Goal: Information Seeking & Learning: Learn about a topic

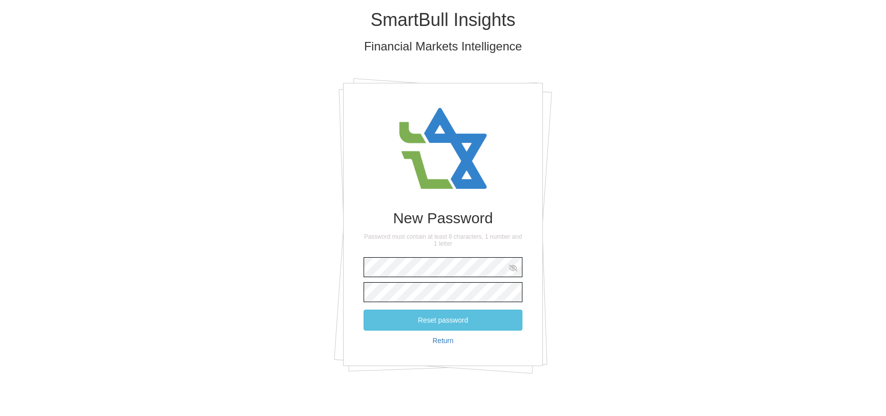
click at [363, 310] on button "Reset password" at bounding box center [442, 320] width 159 height 21
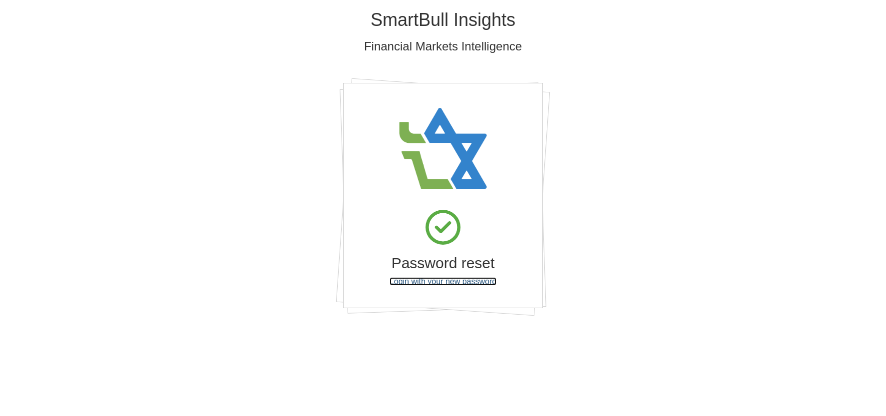
click at [442, 282] on link "Login with your new password" at bounding box center [442, 281] width 107 height 8
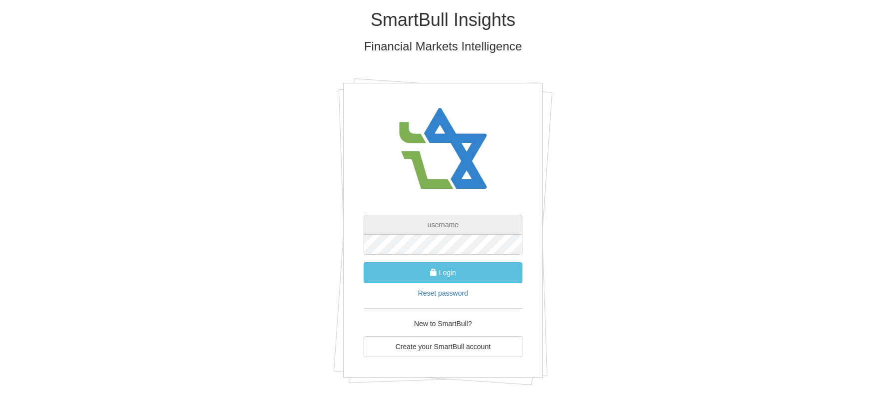
click at [408, 229] on input "text" at bounding box center [442, 225] width 159 height 20
type input "[PERSON_NAME][EMAIL_ADDRESS][PERSON_NAME][DOMAIN_NAME]"
click at [363, 262] on button "Login" at bounding box center [442, 272] width 159 height 21
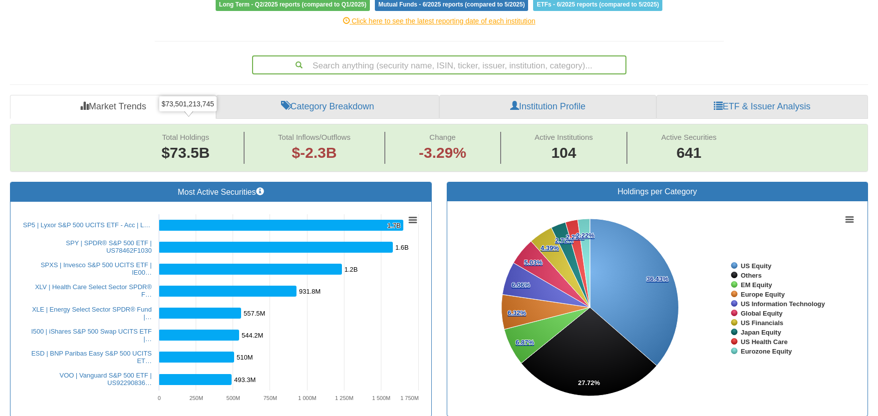
scroll to position [150, 0]
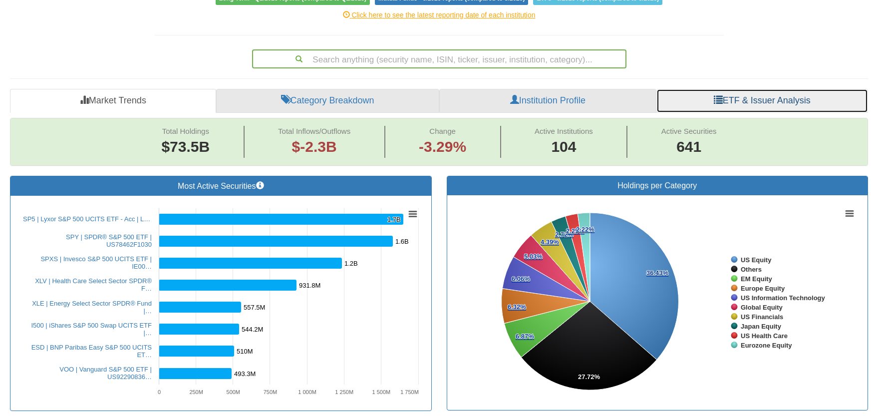
click at [764, 89] on link "ETF & Issuer Analysis" at bounding box center [763, 101] width 212 height 24
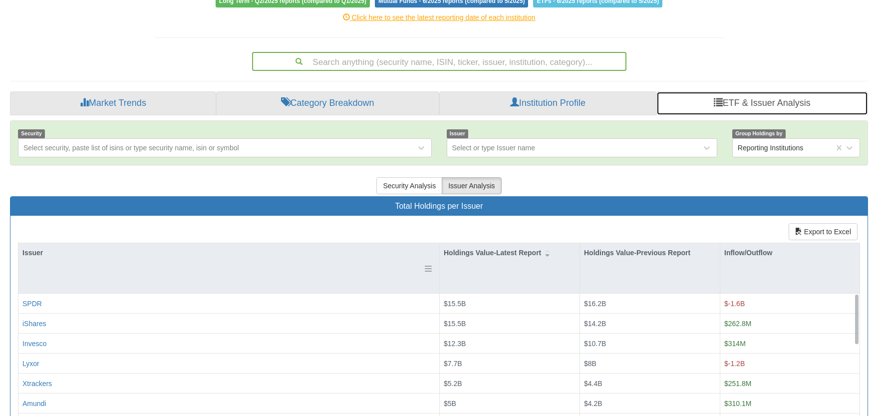
scroll to position [200, 0]
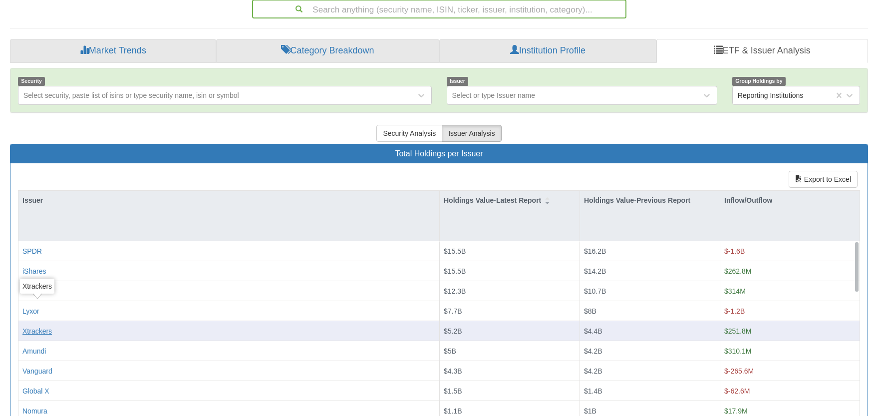
click at [45, 326] on div "Xtrackers" at bounding box center [36, 331] width 29 height 10
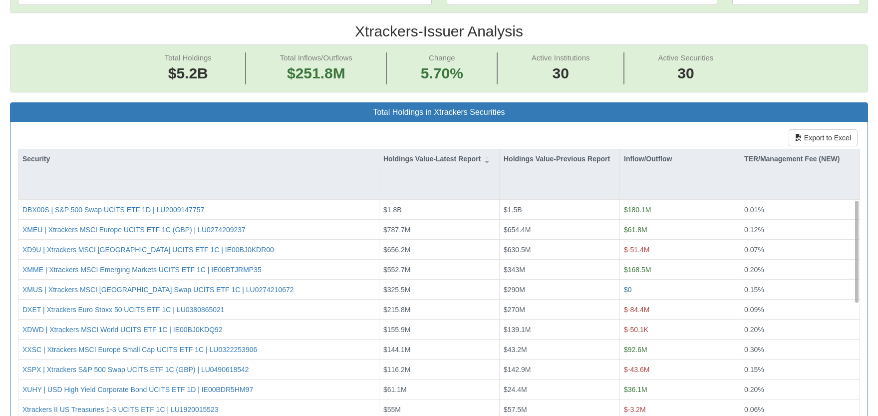
scroll to position [20, 840]
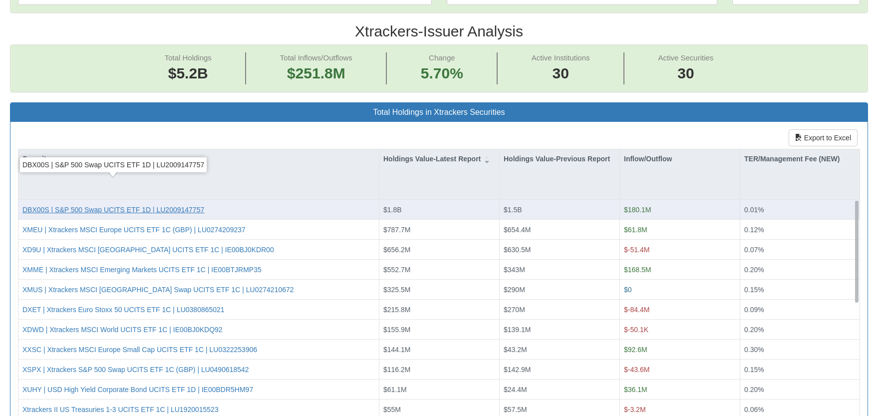
click at [149, 205] on div "DBX00S | S&P 500 Swap UCITS ETF 1D | LU2009147757" at bounding box center [113, 210] width 182 height 10
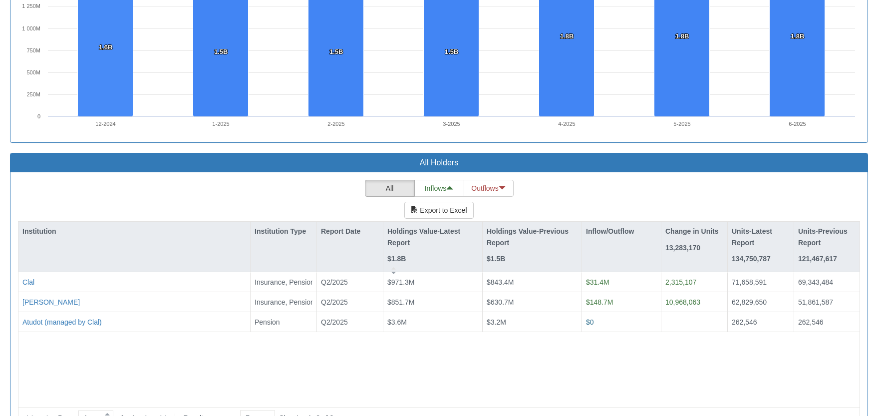
scroll to position [765, 0]
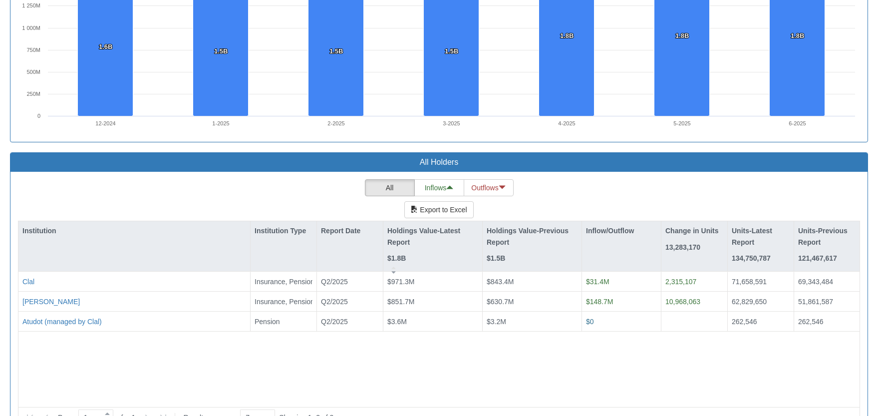
click at [349, 333] on div "Clal Insurance, Pension, Provident Q2/2025 $971.3M $843.4M $31.4M 2,315,107 71,…" at bounding box center [438, 336] width 841 height 128
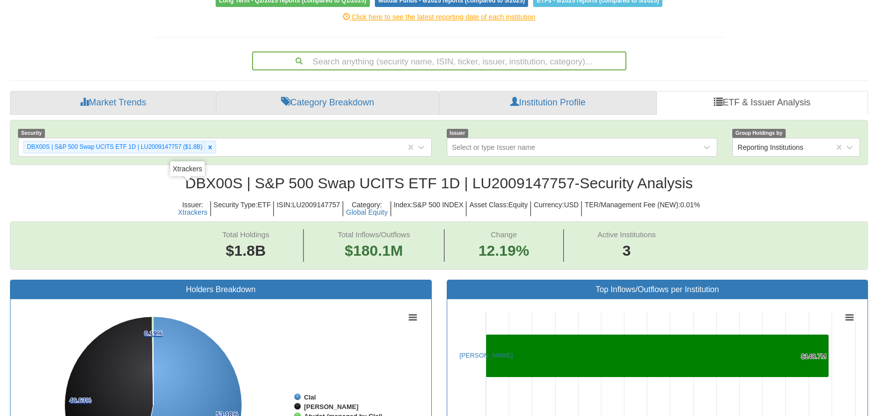
scroll to position [116, 0]
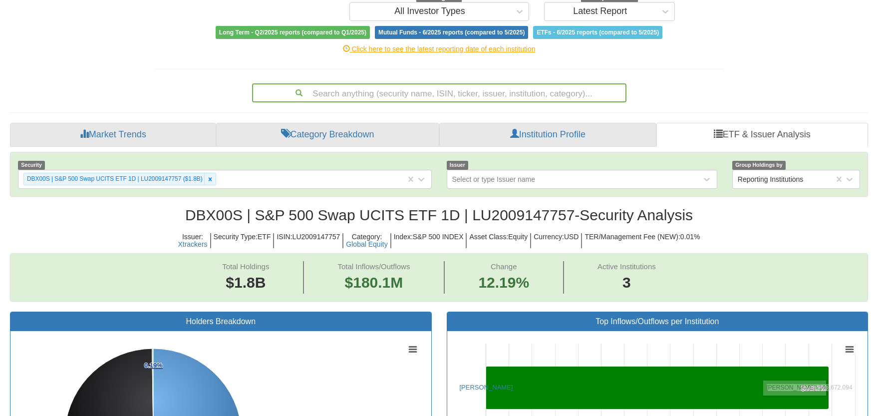
click at [212, 176] on icon at bounding box center [210, 179] width 7 height 7
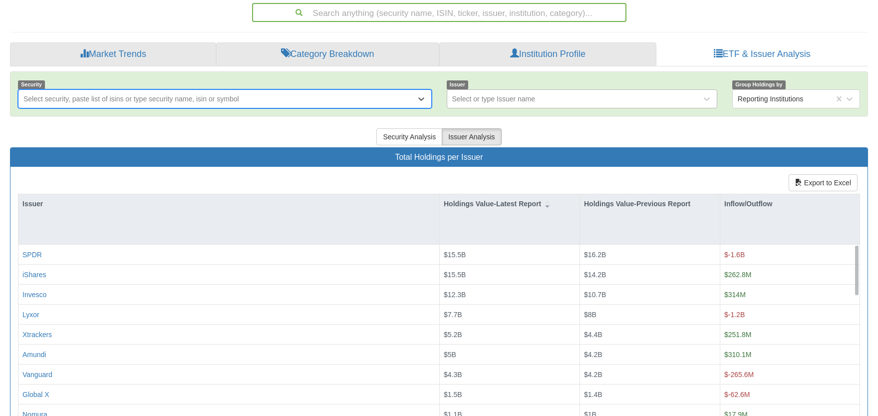
scroll to position [200, 0]
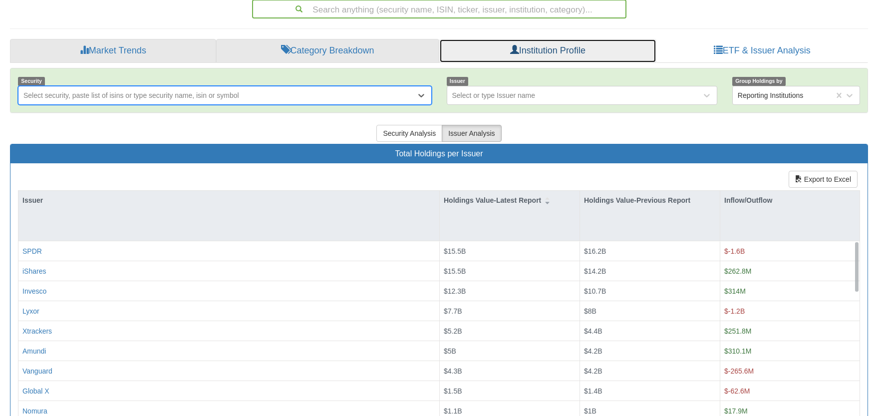
click at [528, 39] on link "Institution Profile" at bounding box center [547, 51] width 217 height 24
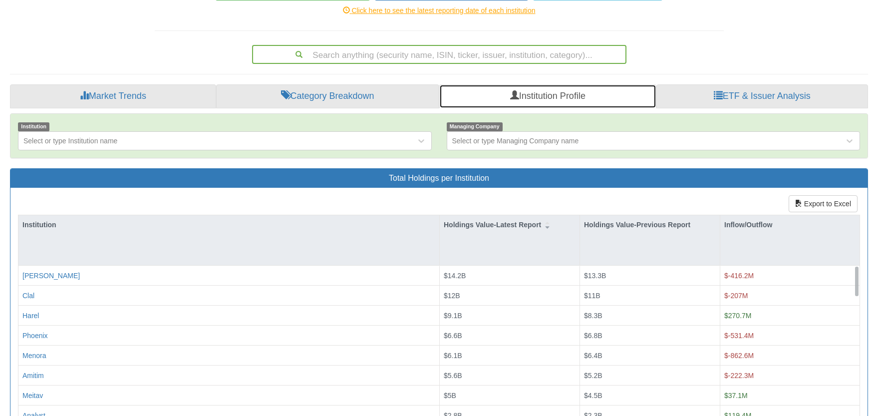
scroll to position [100, 0]
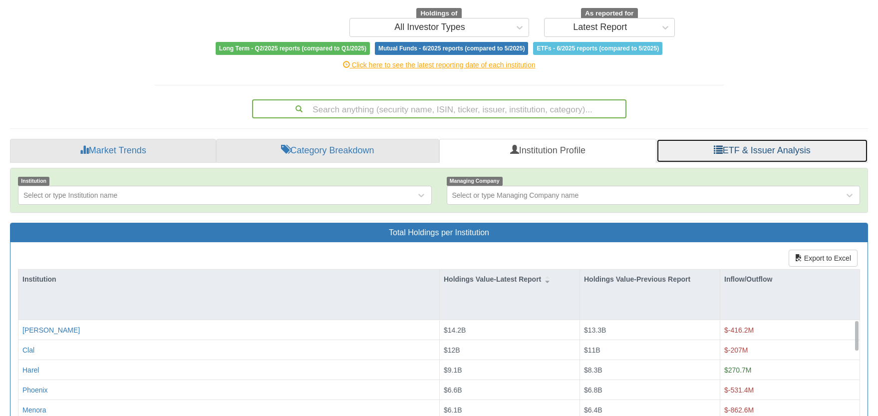
click at [753, 139] on link "ETF & Issuer Analysis" at bounding box center [763, 151] width 212 height 24
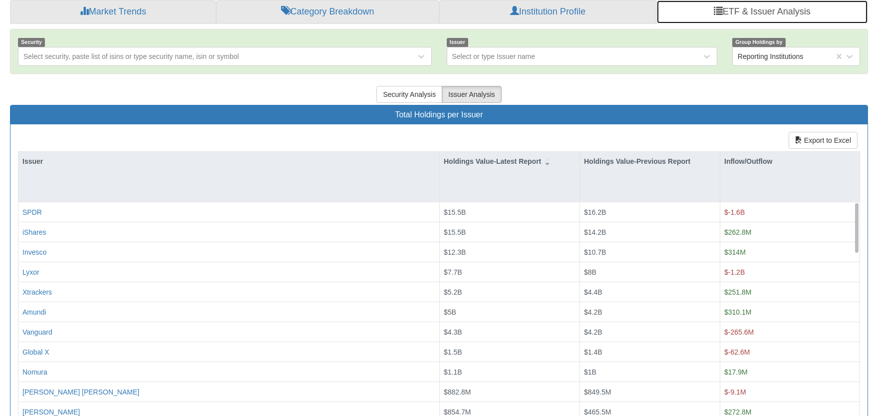
scroll to position [250, 0]
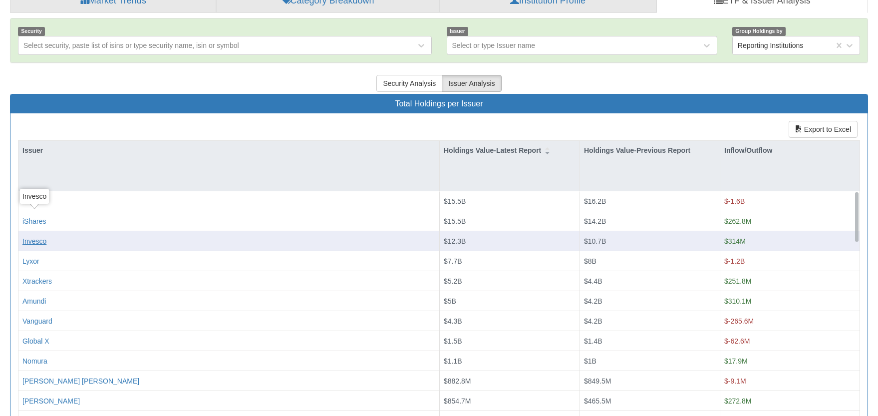
click at [33, 236] on div "Invesco" at bounding box center [34, 241] width 24 height 10
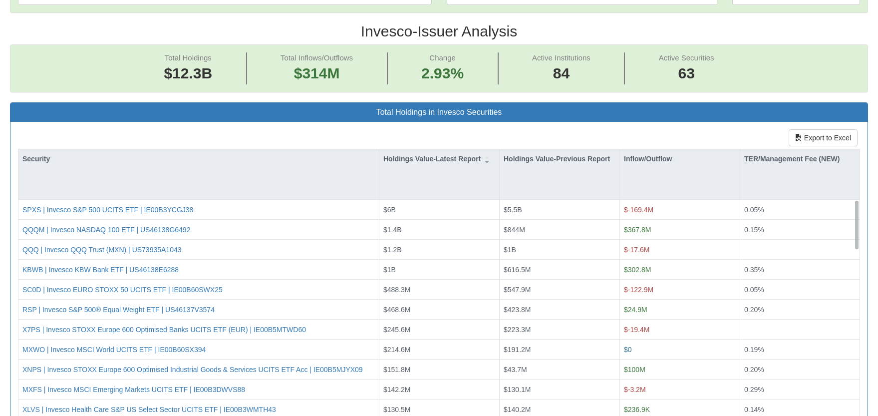
scroll to position [20, 840]
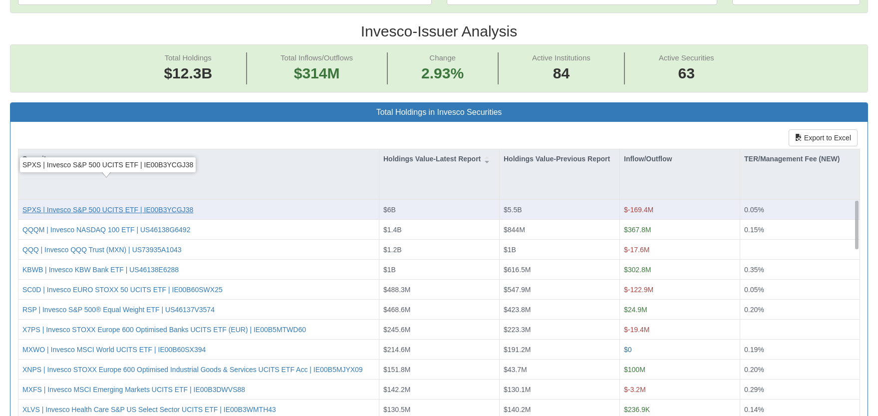
click at [82, 205] on div "SPXS | Invesco S&P 500 UCITS ETF | IE00B3YCGJ38" at bounding box center [107, 210] width 171 height 10
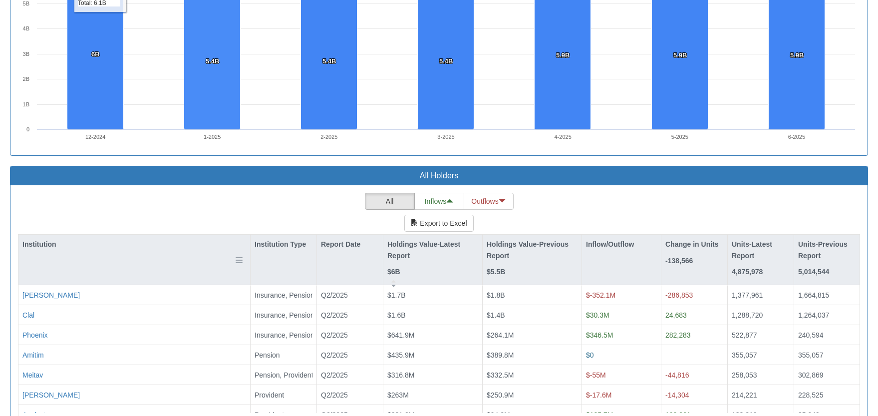
scroll to position [765, 0]
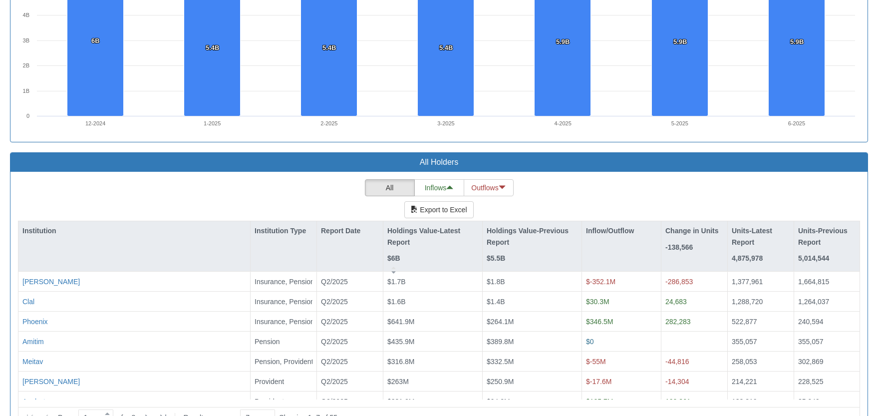
click at [288, 181] on div "All Inflows Outflows Export to Excel Institution Institution Type Report Date H…" at bounding box center [439, 299] width 842 height 241
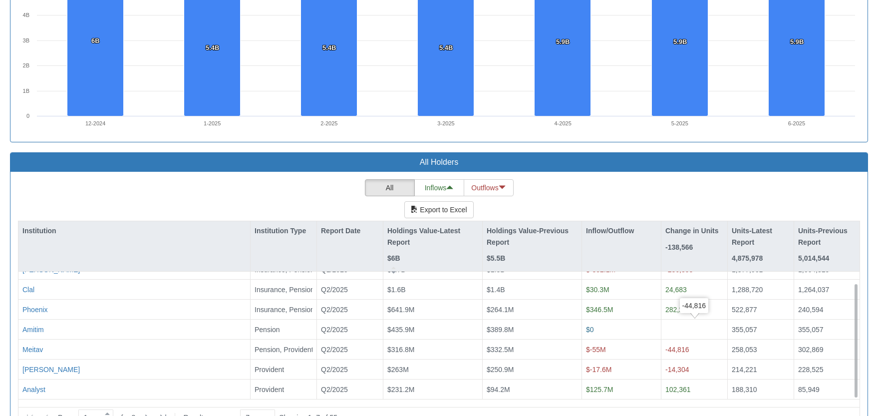
scroll to position [12, 0]
click at [272, 411] on div at bounding box center [269, 417] width 5 height 13
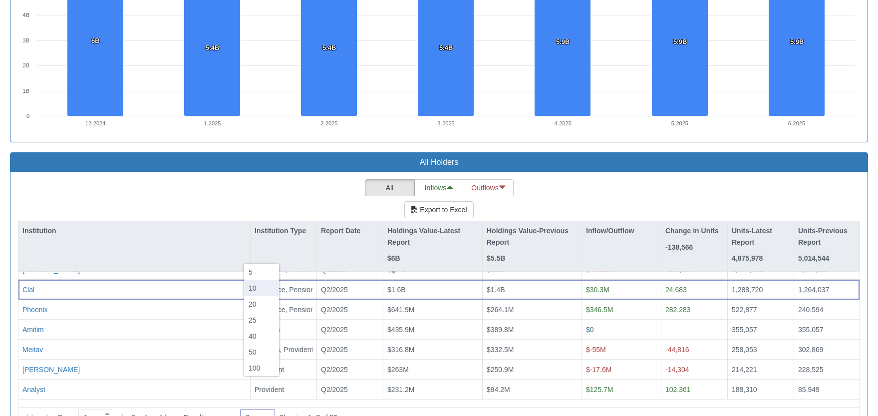
click at [259, 289] on div "10" at bounding box center [261, 288] width 35 height 16
type input "10"
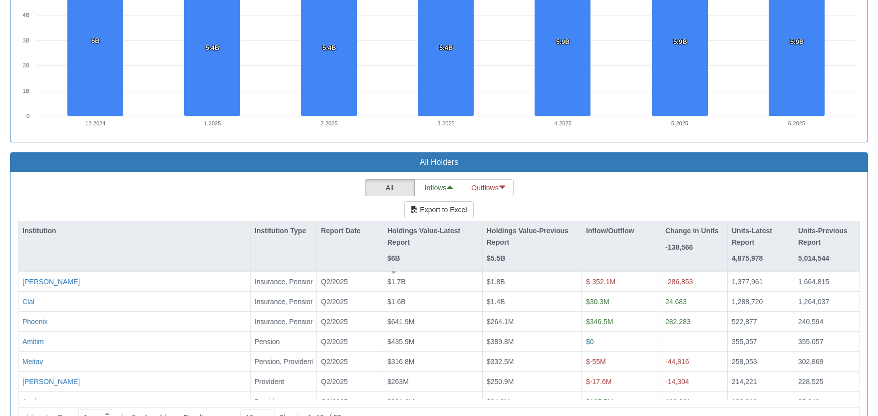
scroll to position [0, 0]
click at [168, 179] on div "All Inflows Outflows Export to Excel Institution Institution Type Report Date H…" at bounding box center [439, 299] width 842 height 241
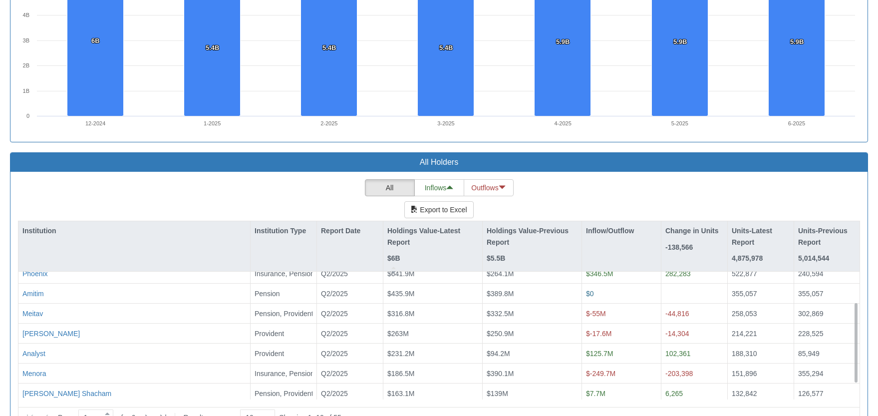
scroll to position [72, 0]
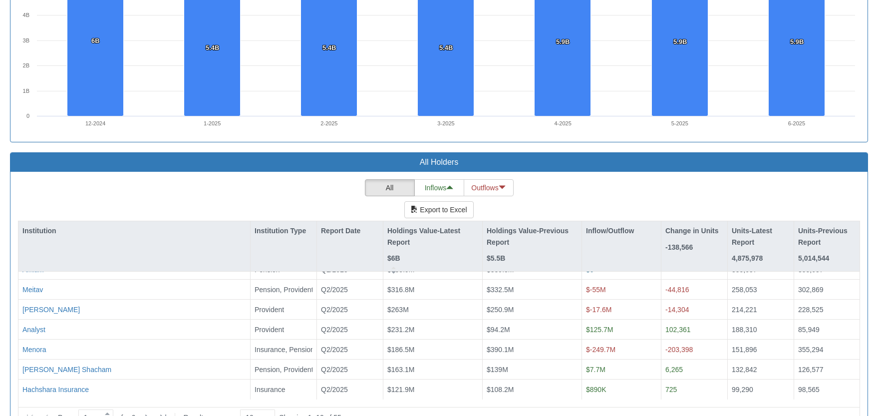
click at [241, 179] on div "All Inflows Outflows Export to Excel Institution Institution Type Report Date H…" at bounding box center [439, 299] width 842 height 241
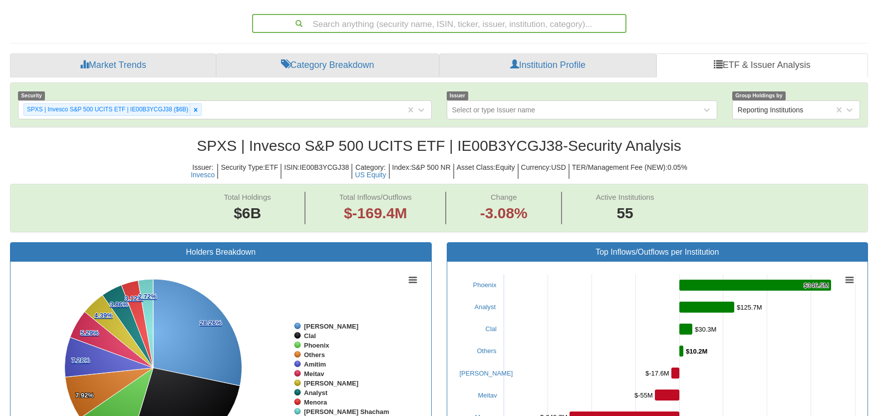
scroll to position [166, 0]
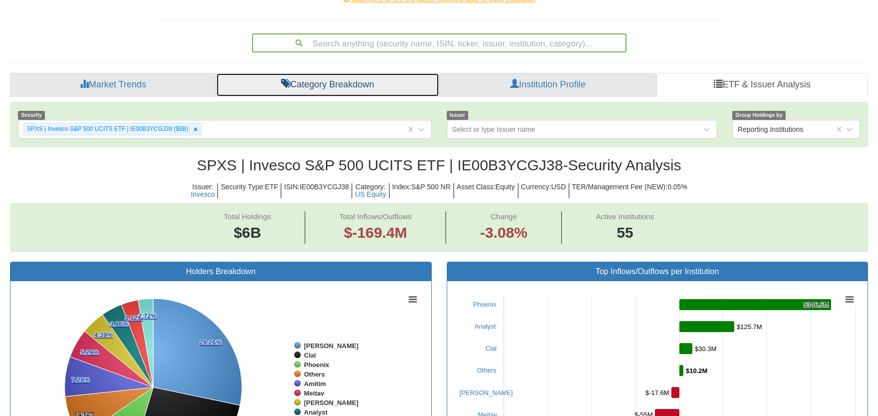
click at [337, 73] on link "Category Breakdown" at bounding box center [327, 85] width 223 height 24
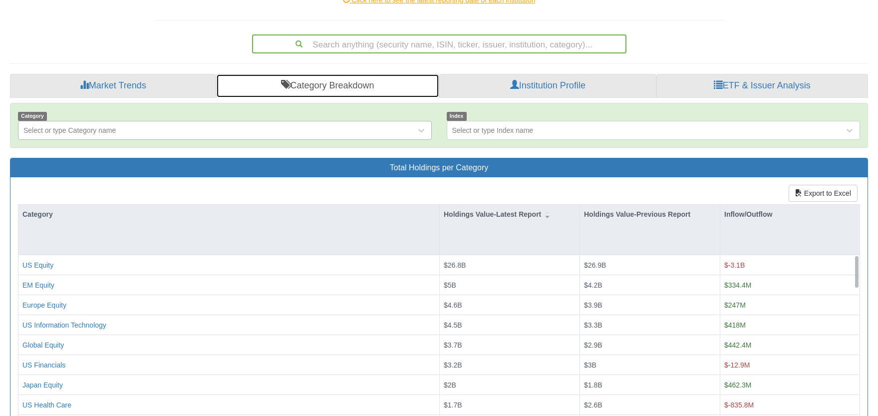
scroll to position [200, 0]
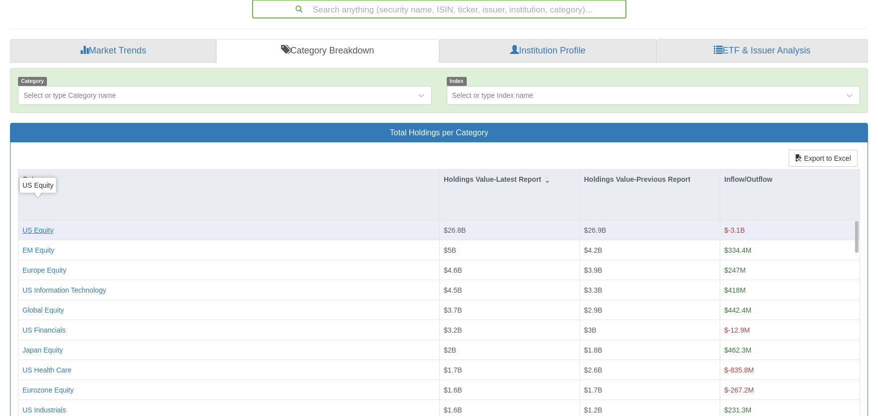
click at [42, 225] on div "US Equity" at bounding box center [37, 230] width 31 height 10
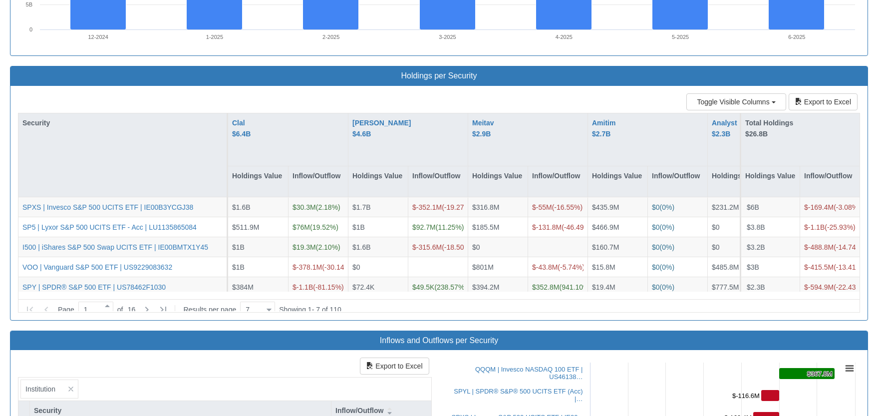
scroll to position [849, 0]
